Goal: Check status: Check status

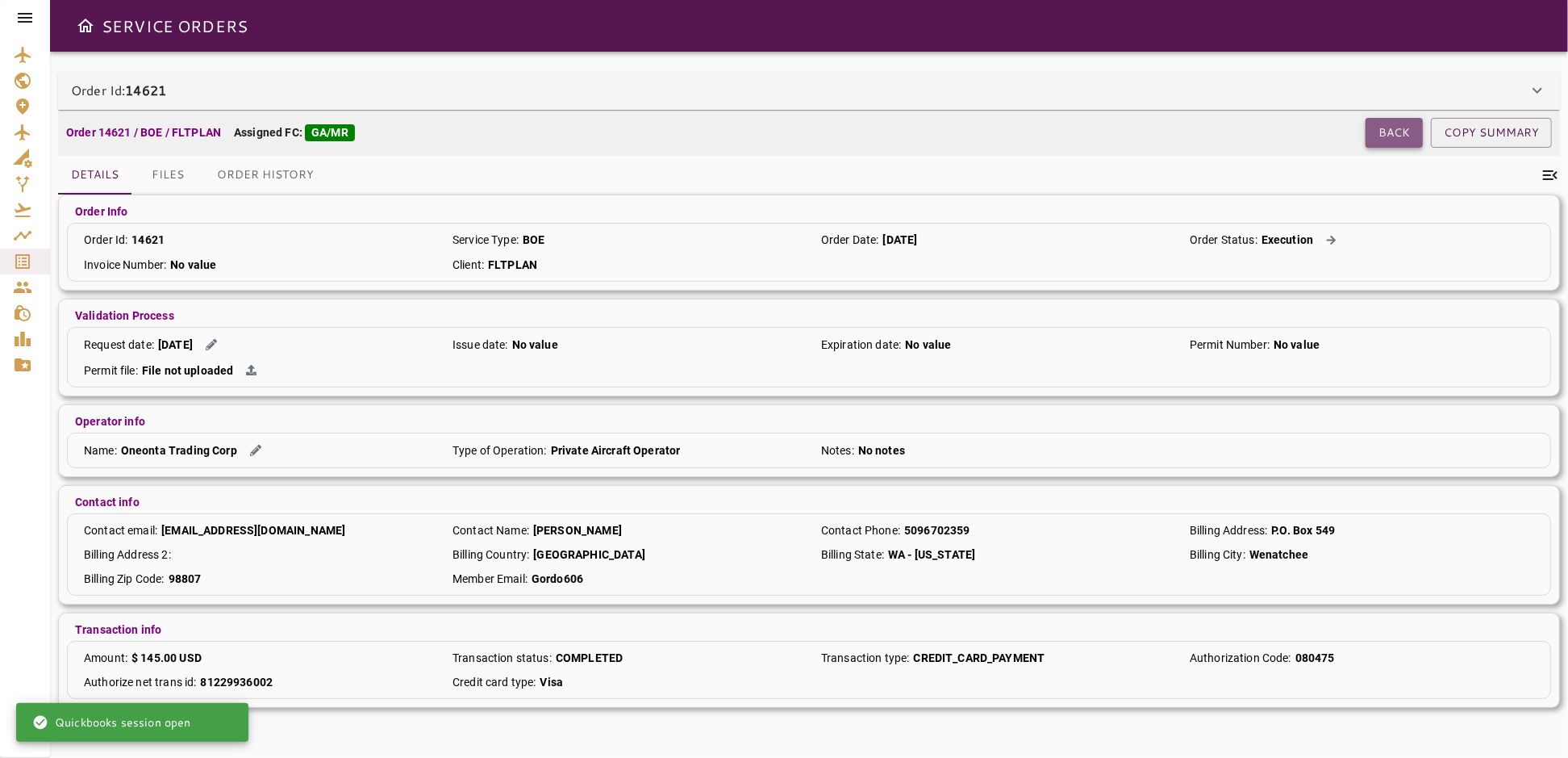
click at [1391, 130] on button "Back" at bounding box center [1395, 132] width 57 height 30
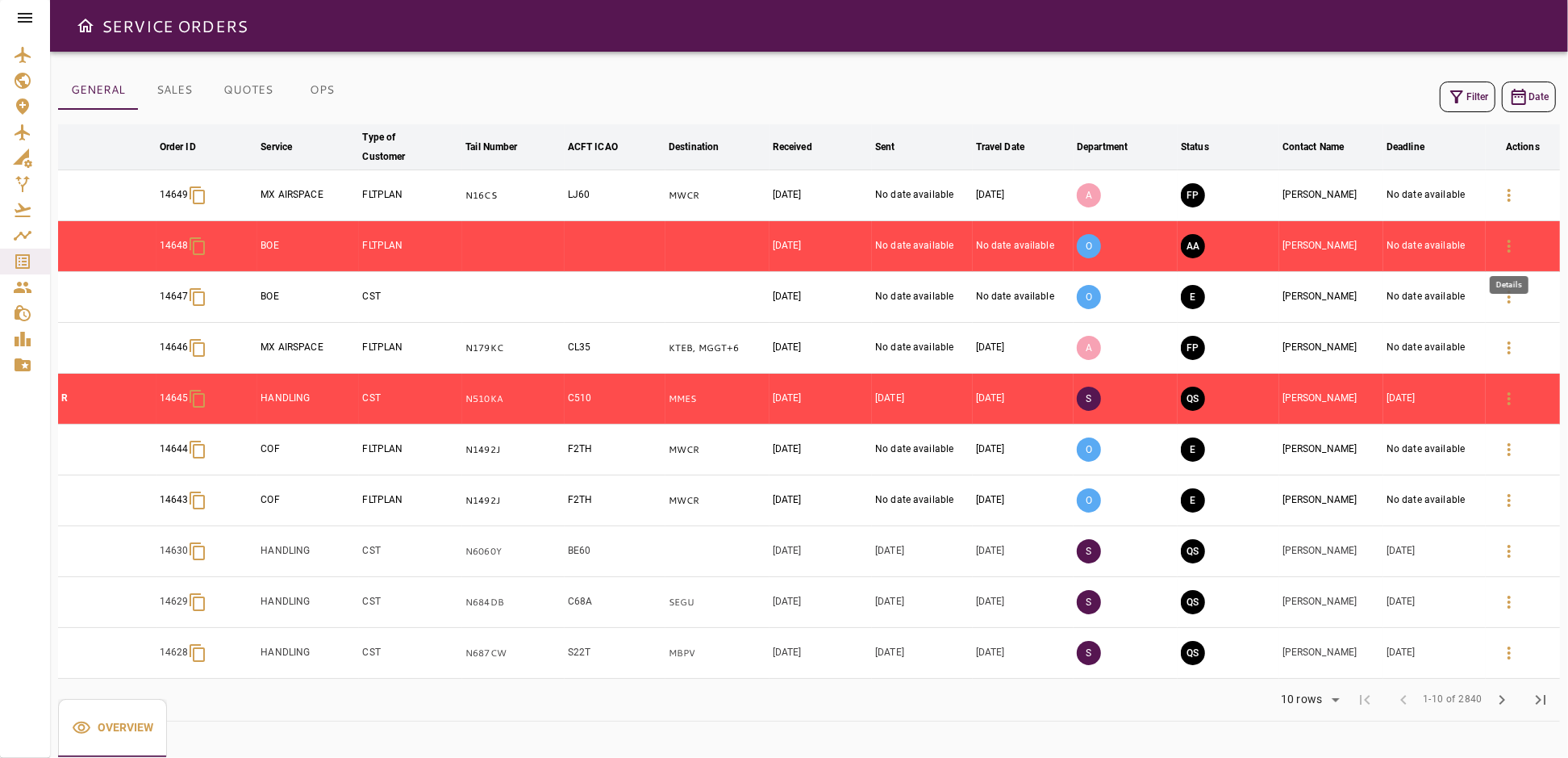
click at [1503, 242] on icon "button" at bounding box center [1509, 246] width 19 height 19
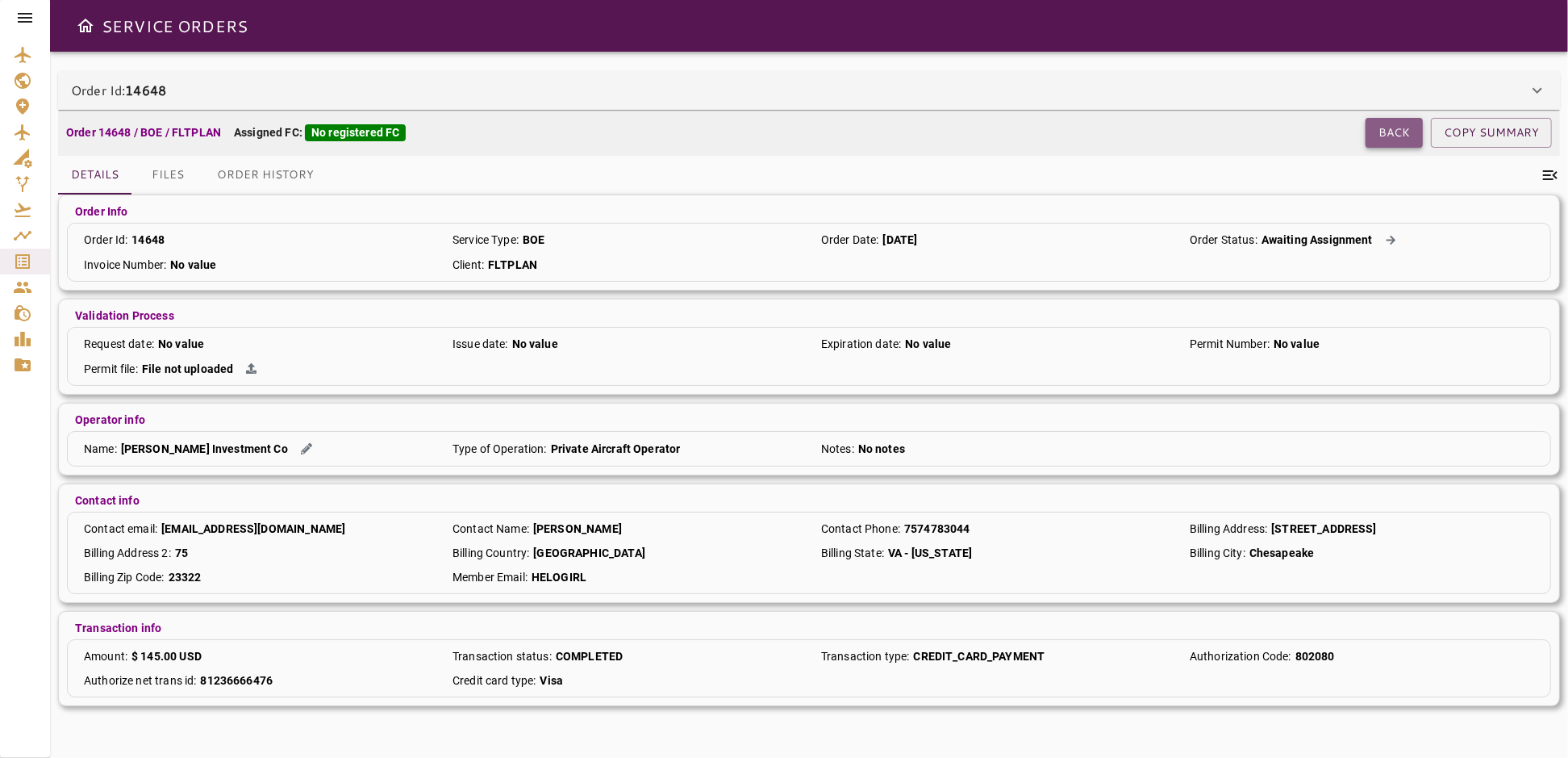
click at [1378, 136] on button "Back" at bounding box center [1395, 132] width 57 height 30
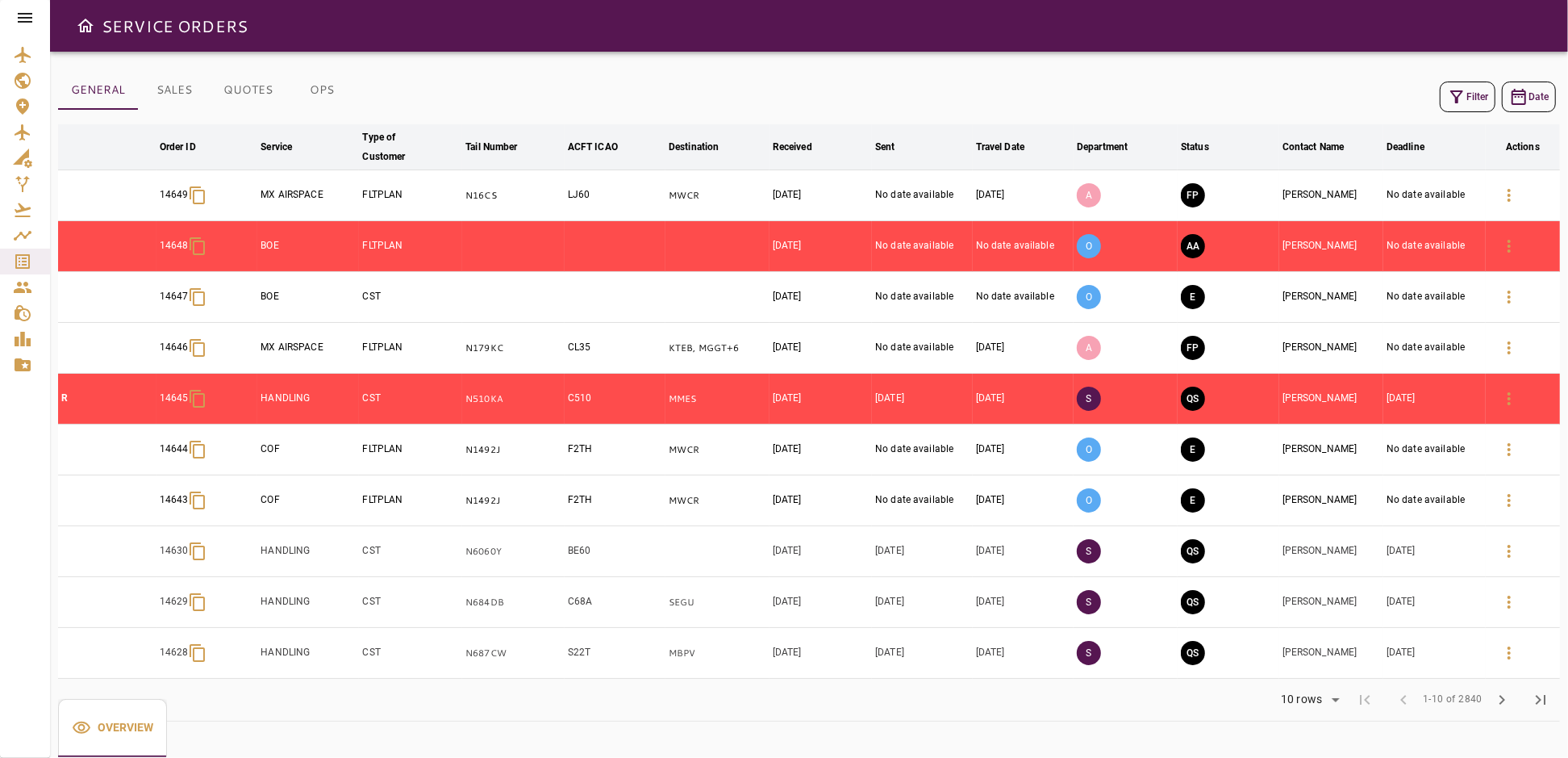
click at [310, 94] on button "OPS" at bounding box center [322, 90] width 73 height 38
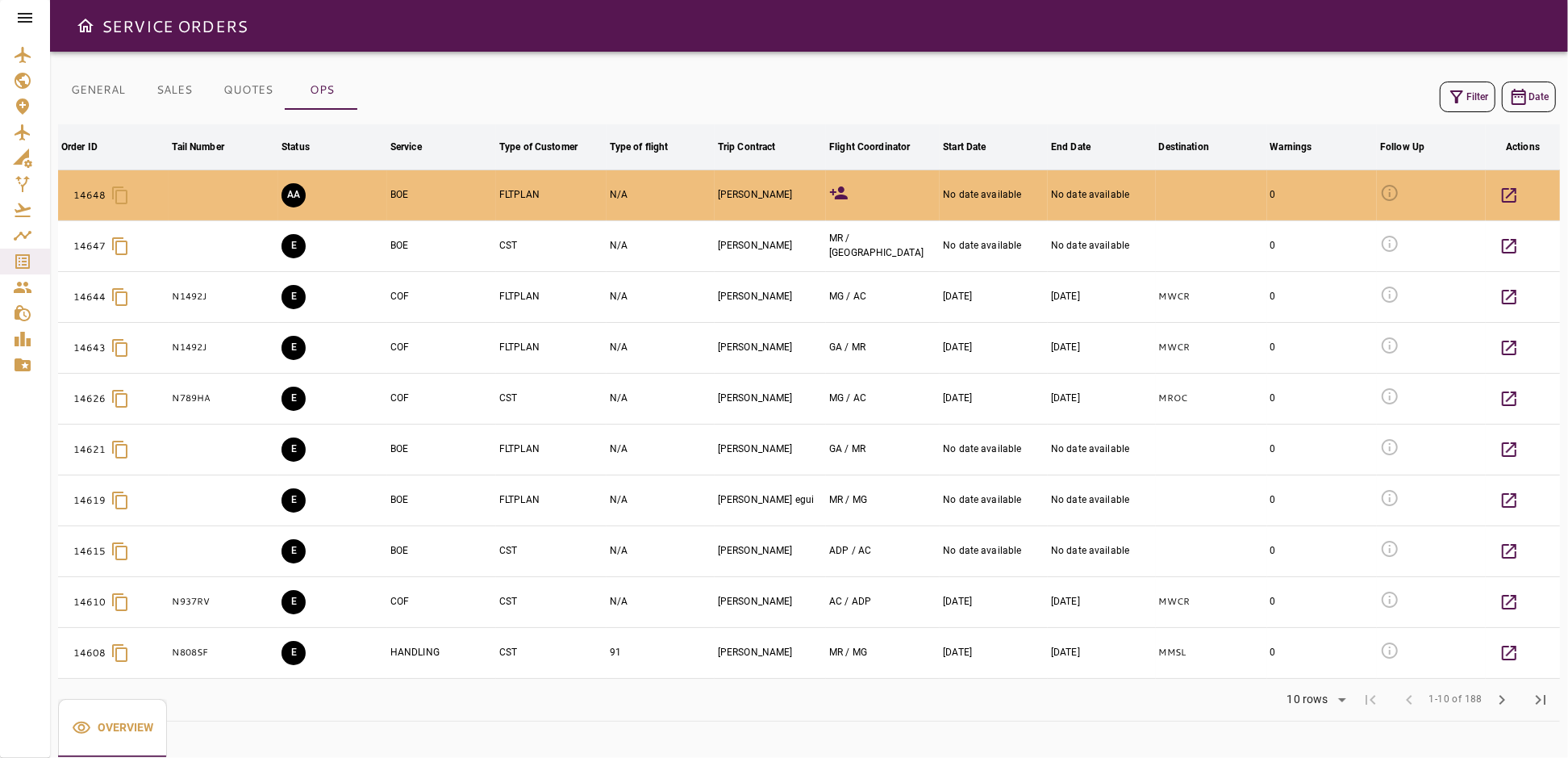
click at [386, 190] on td "AA" at bounding box center [332, 195] width 109 height 51
click at [1508, 190] on icon "button" at bounding box center [1509, 195] width 19 height 19
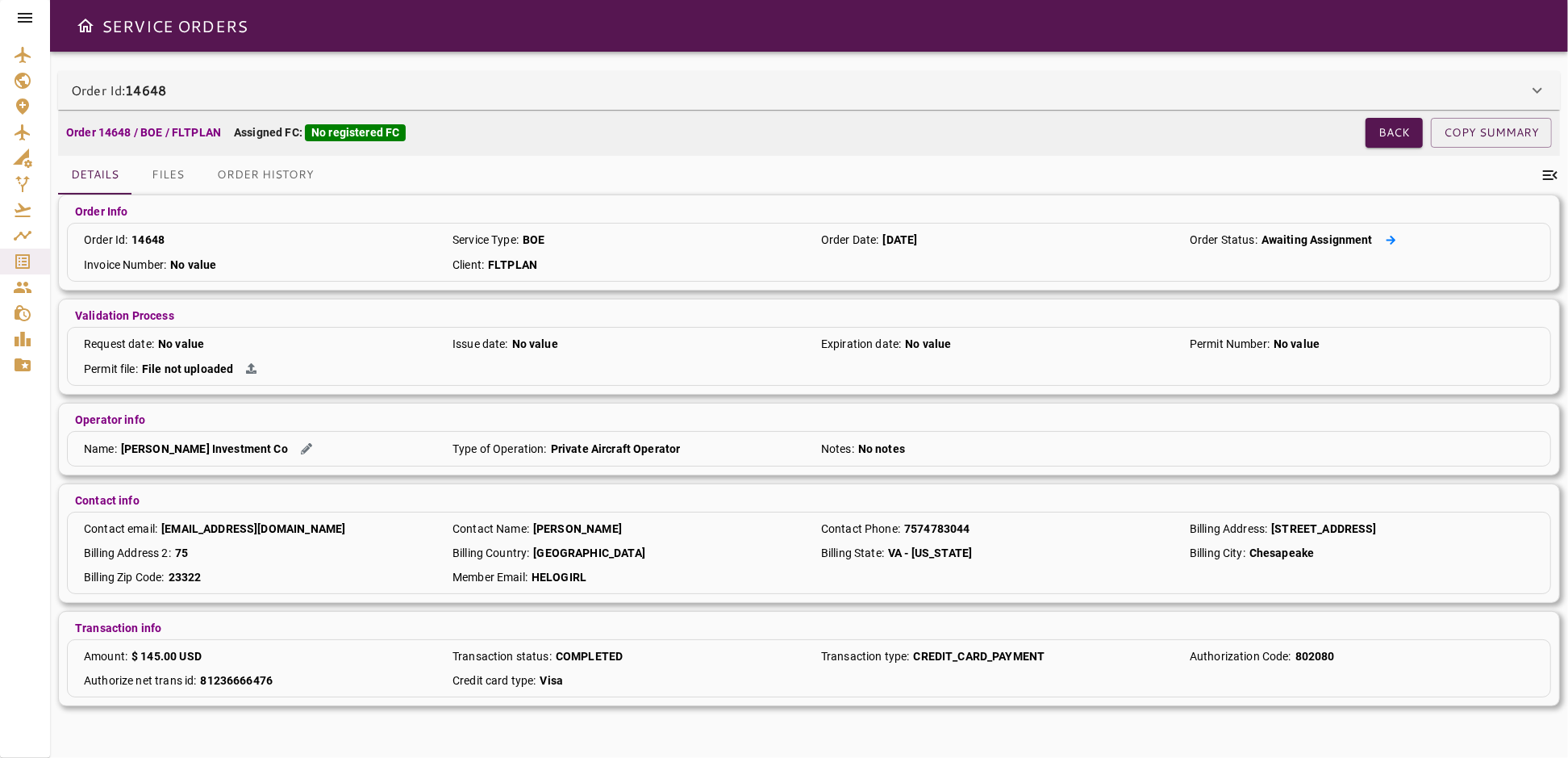
click at [1388, 235] on icon at bounding box center [1391, 240] width 11 height 11
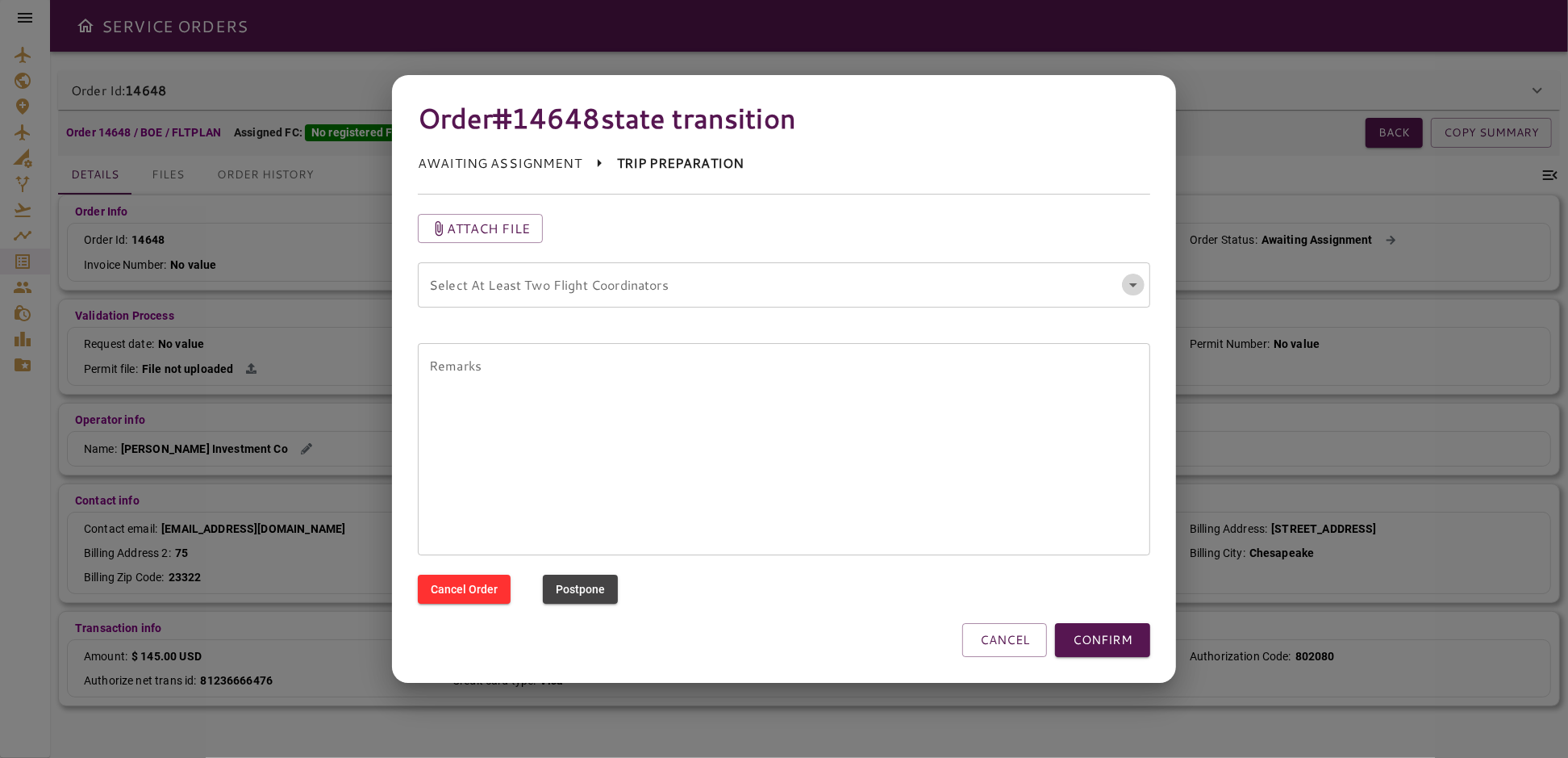
click at [1131, 285] on icon "Open" at bounding box center [1133, 285] width 19 height 19
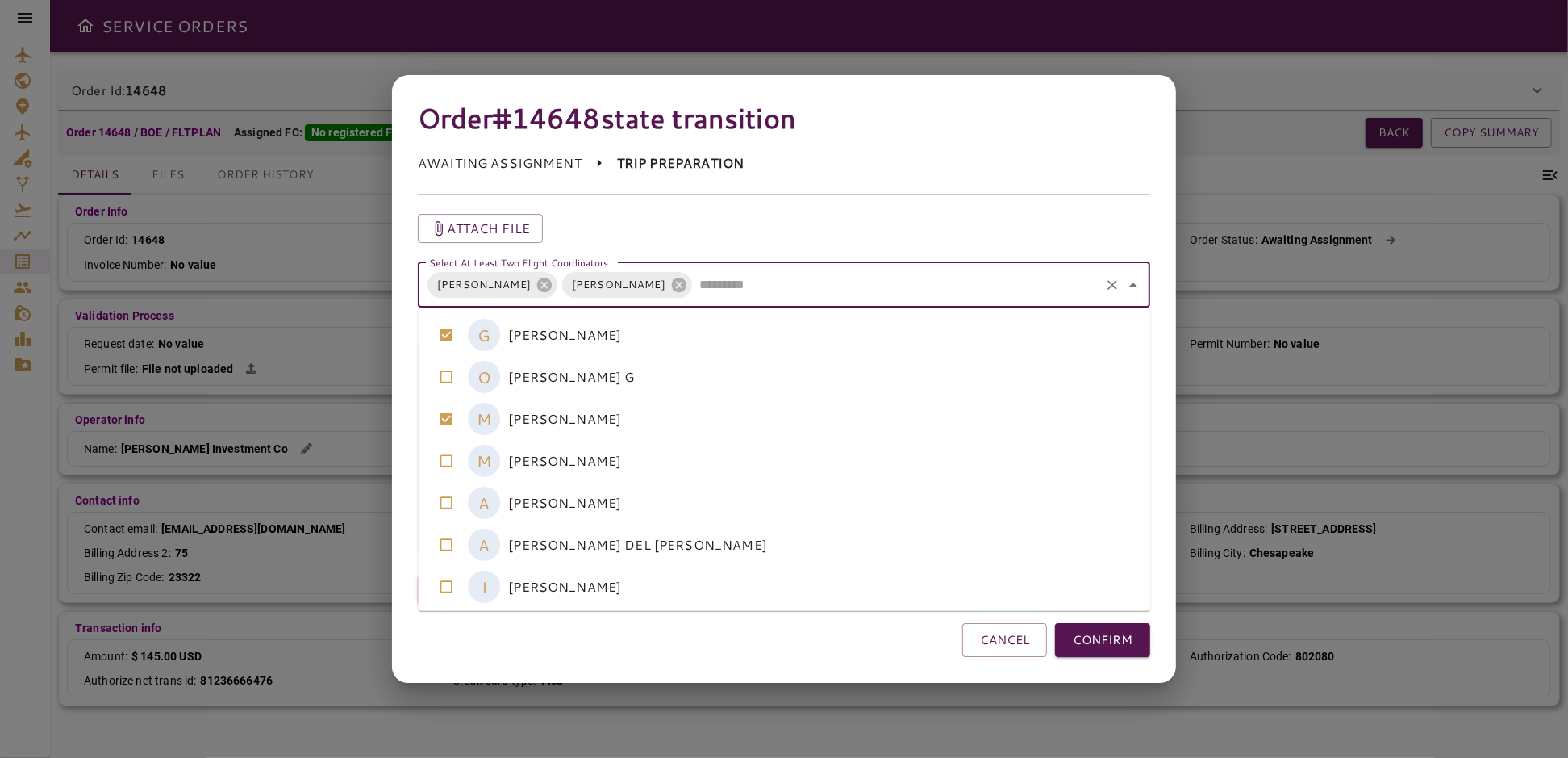
click at [1115, 642] on button "CONFIRM" at bounding box center [1102, 639] width 95 height 34
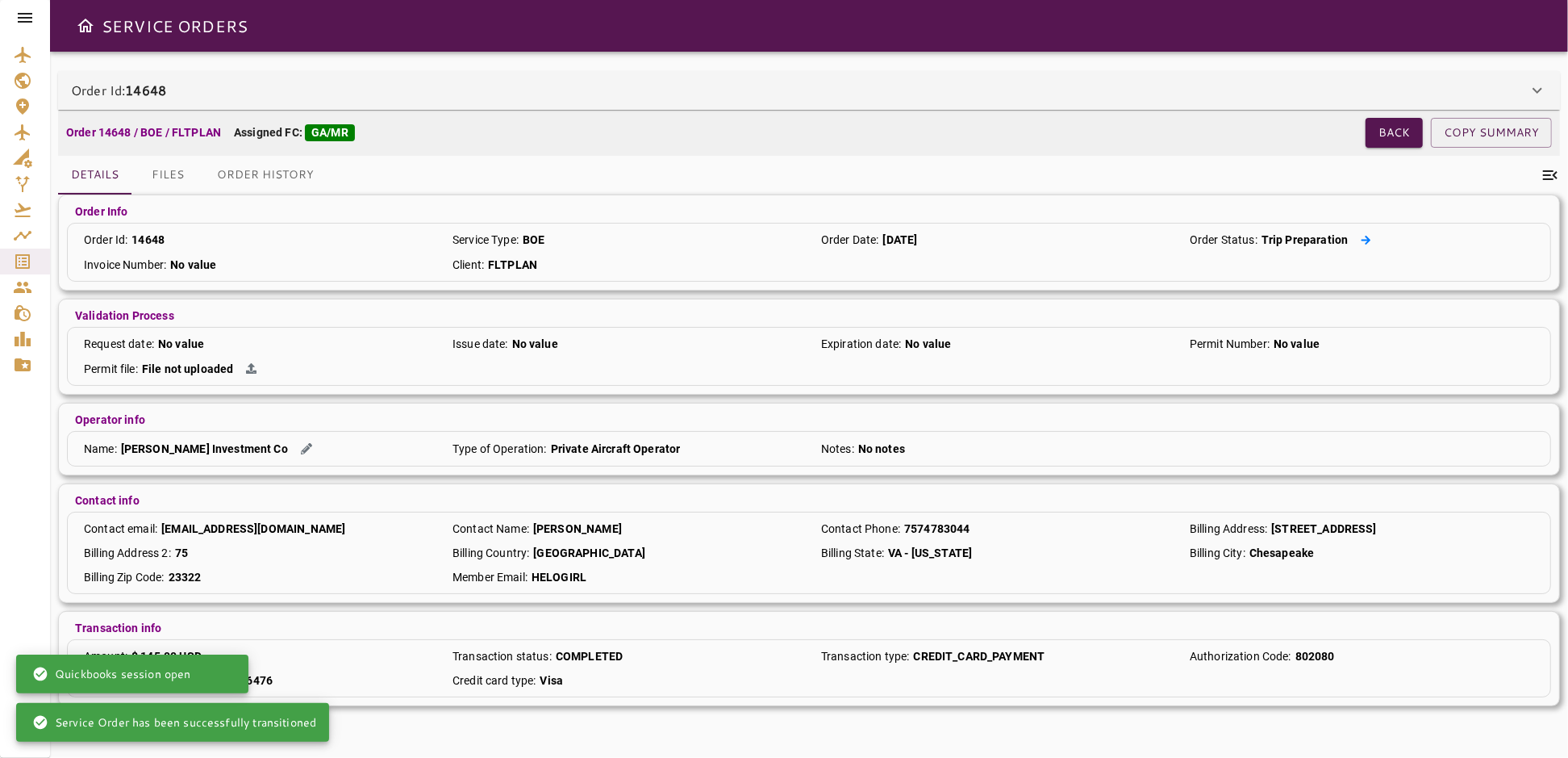
click at [1366, 236] on icon at bounding box center [1365, 240] width 11 height 11
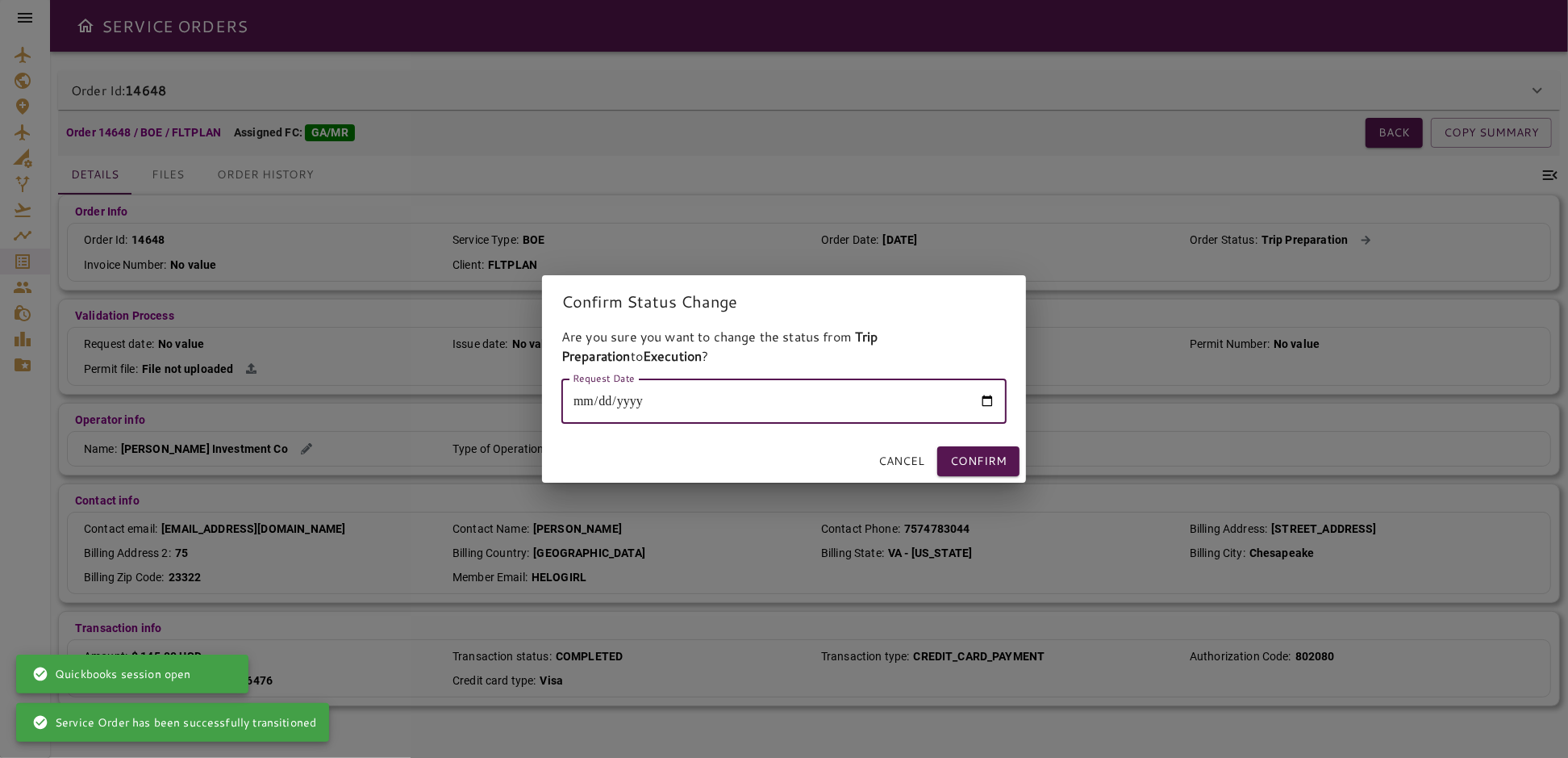
click at [988, 400] on input "Request Date" at bounding box center [784, 401] width 445 height 45
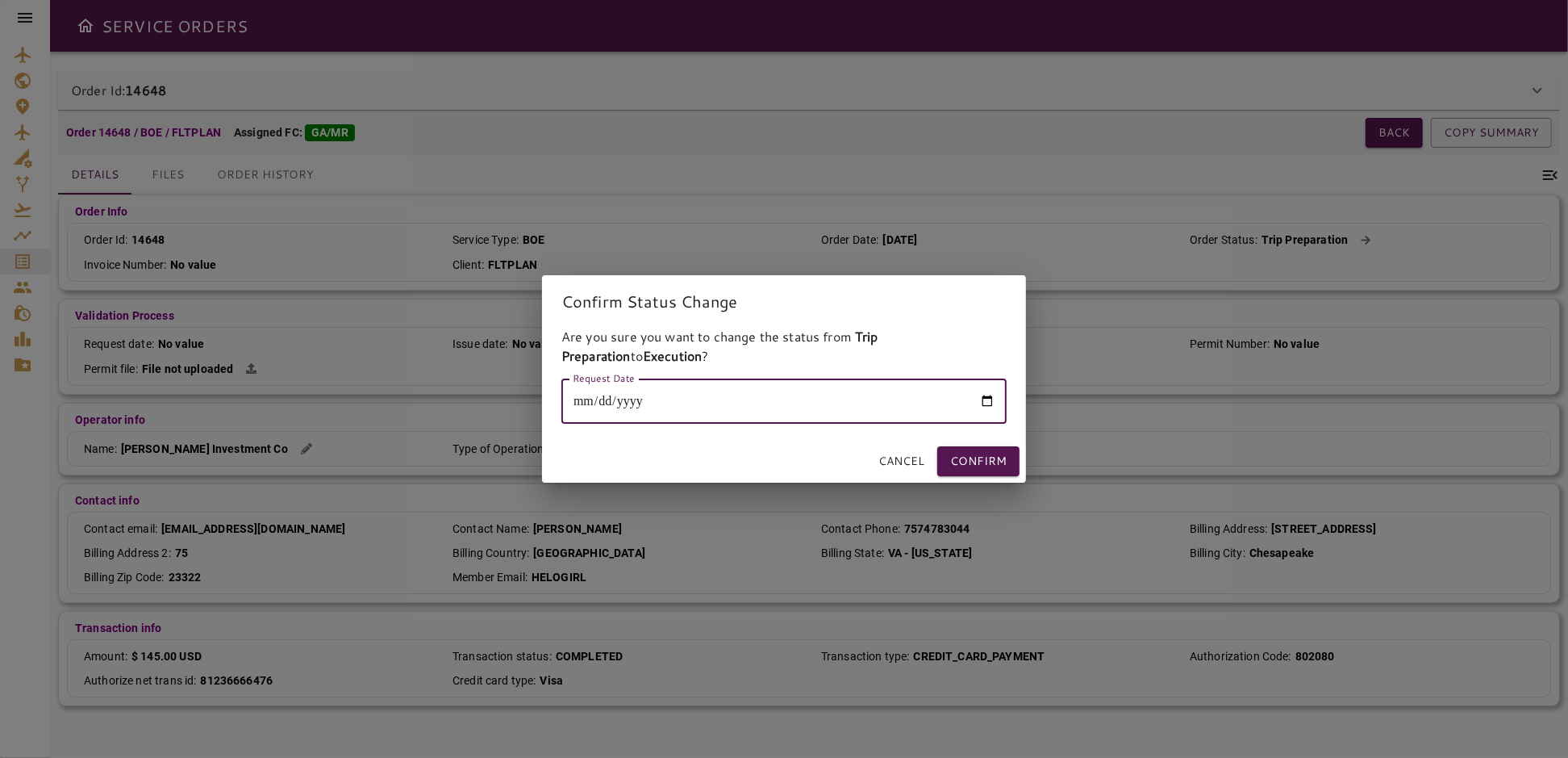
type input "**********"
click at [963, 462] on button "Confirm" at bounding box center [978, 461] width 82 height 30
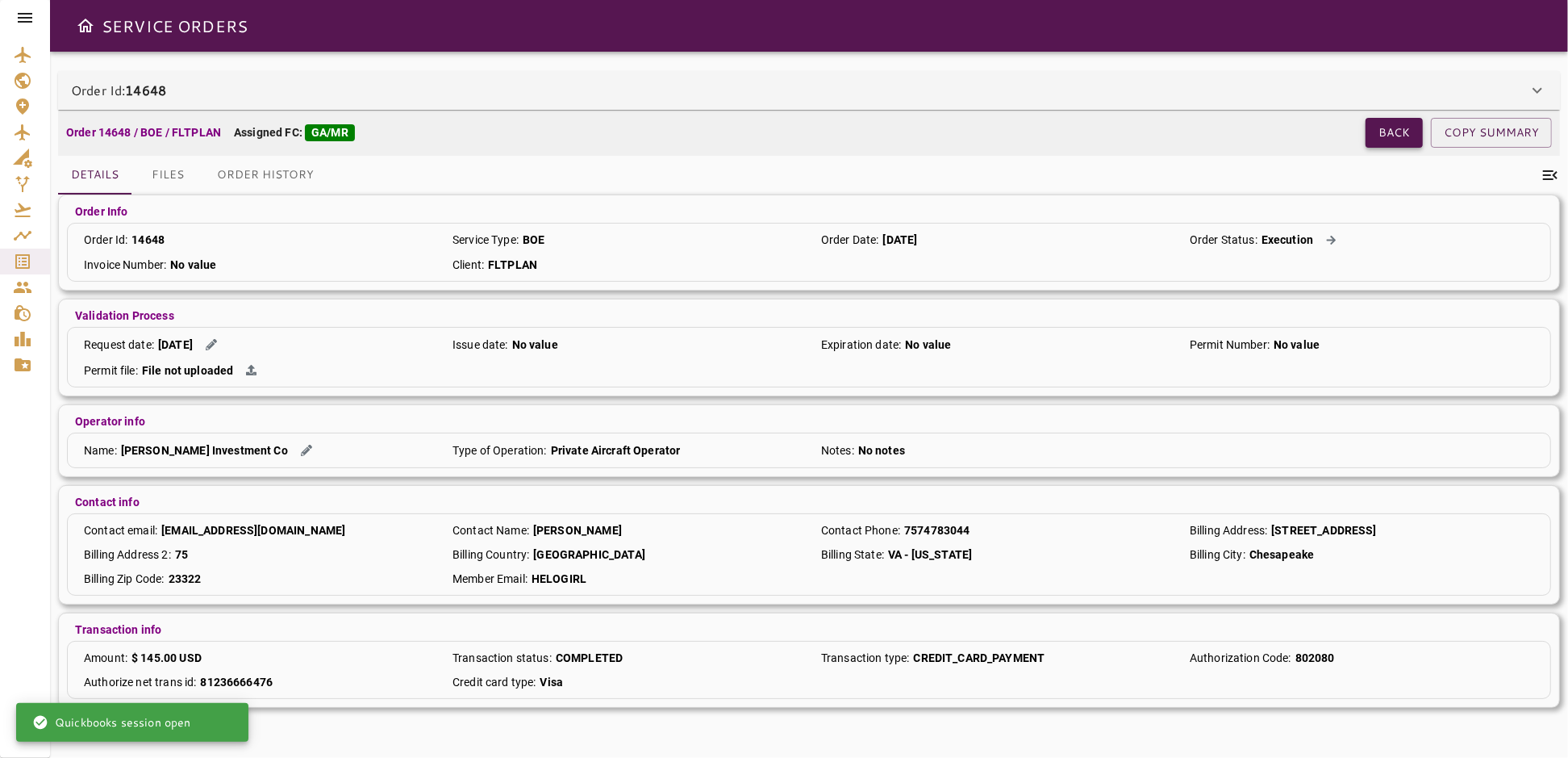
click at [1394, 135] on button "Back" at bounding box center [1395, 132] width 57 height 30
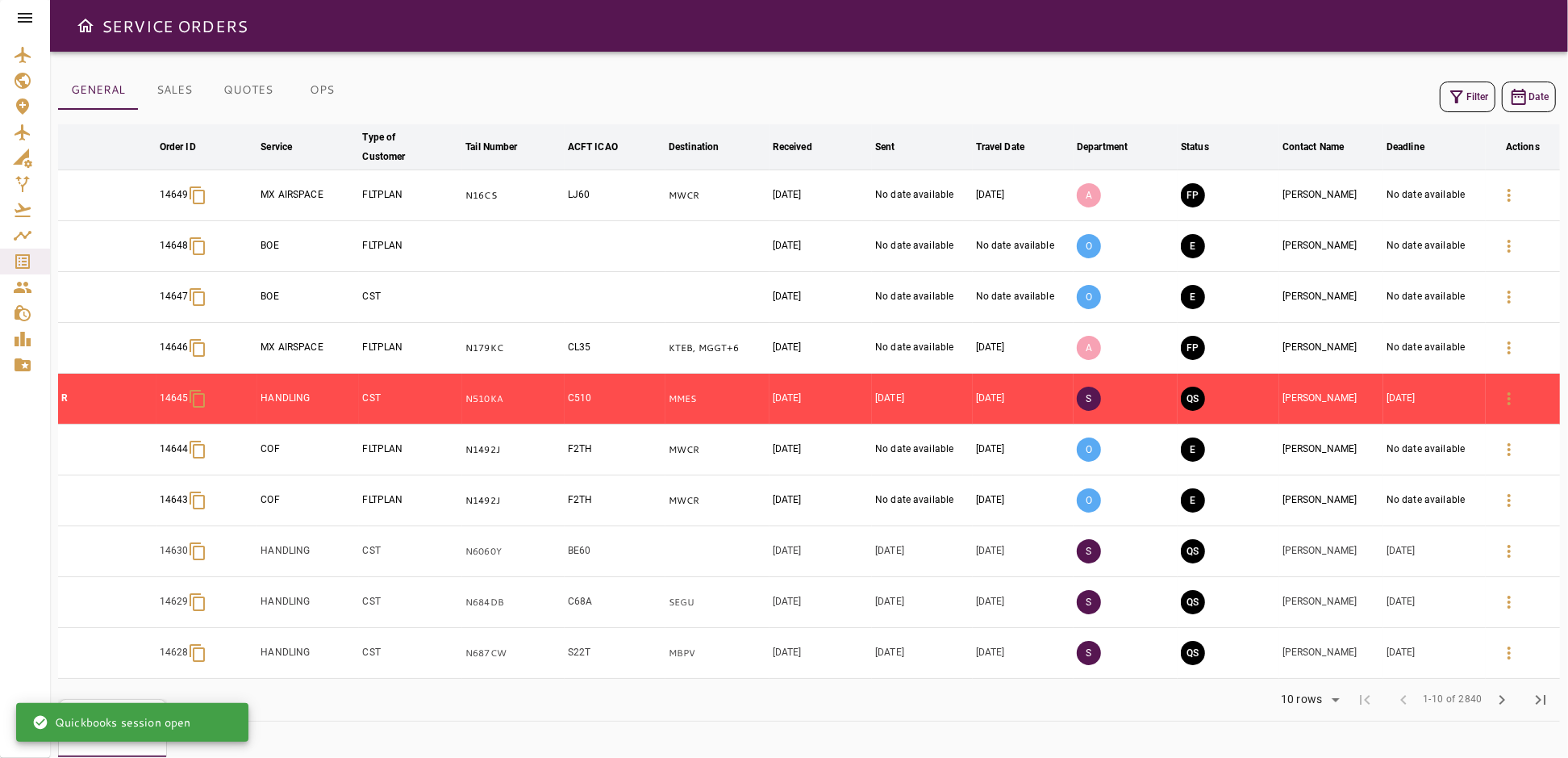
click at [314, 87] on button "OPS" at bounding box center [322, 90] width 73 height 38
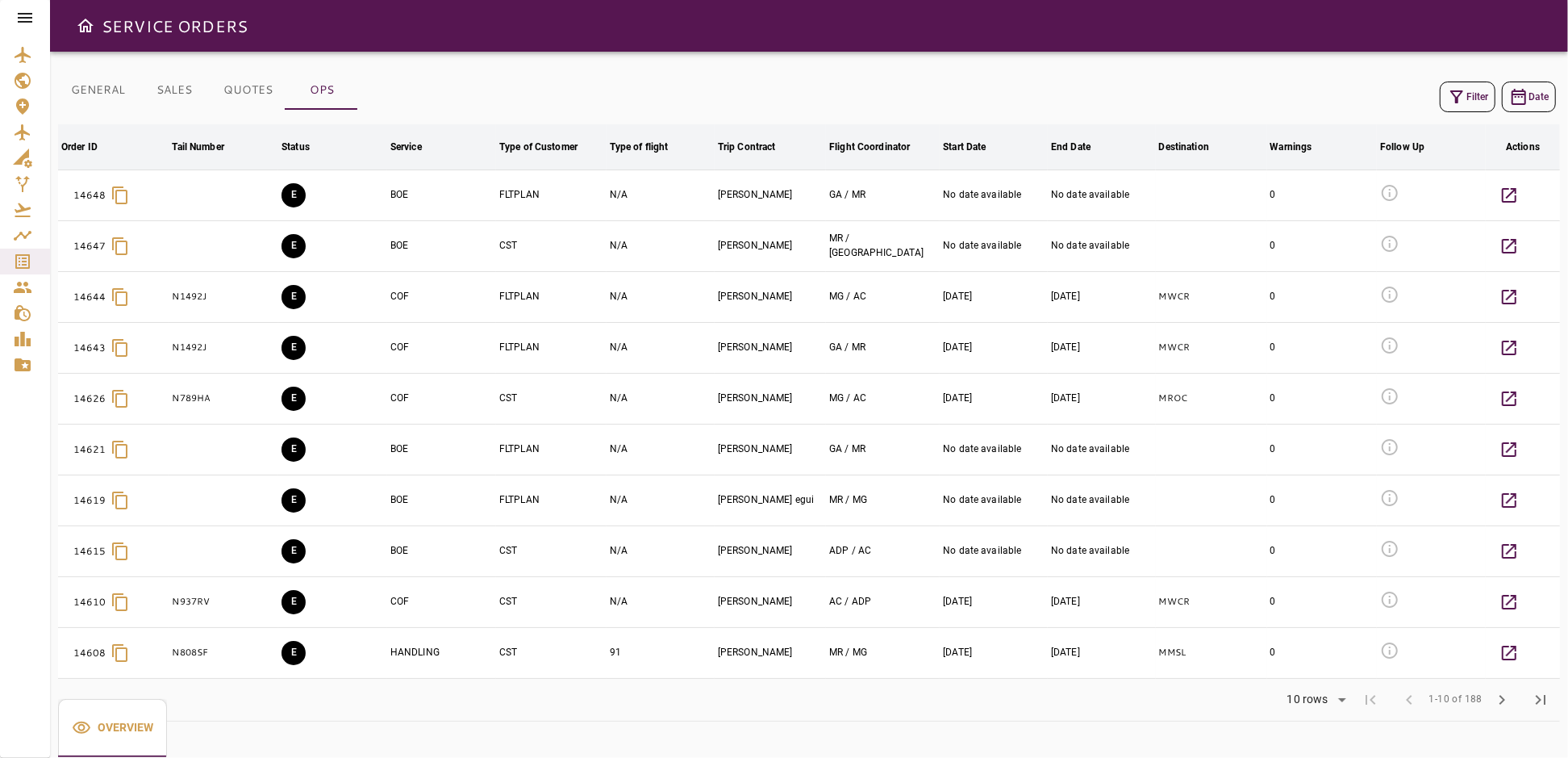
click at [68, 81] on button "GENERAL" at bounding box center [98, 90] width 80 height 38
